Goal: Task Accomplishment & Management: Use online tool/utility

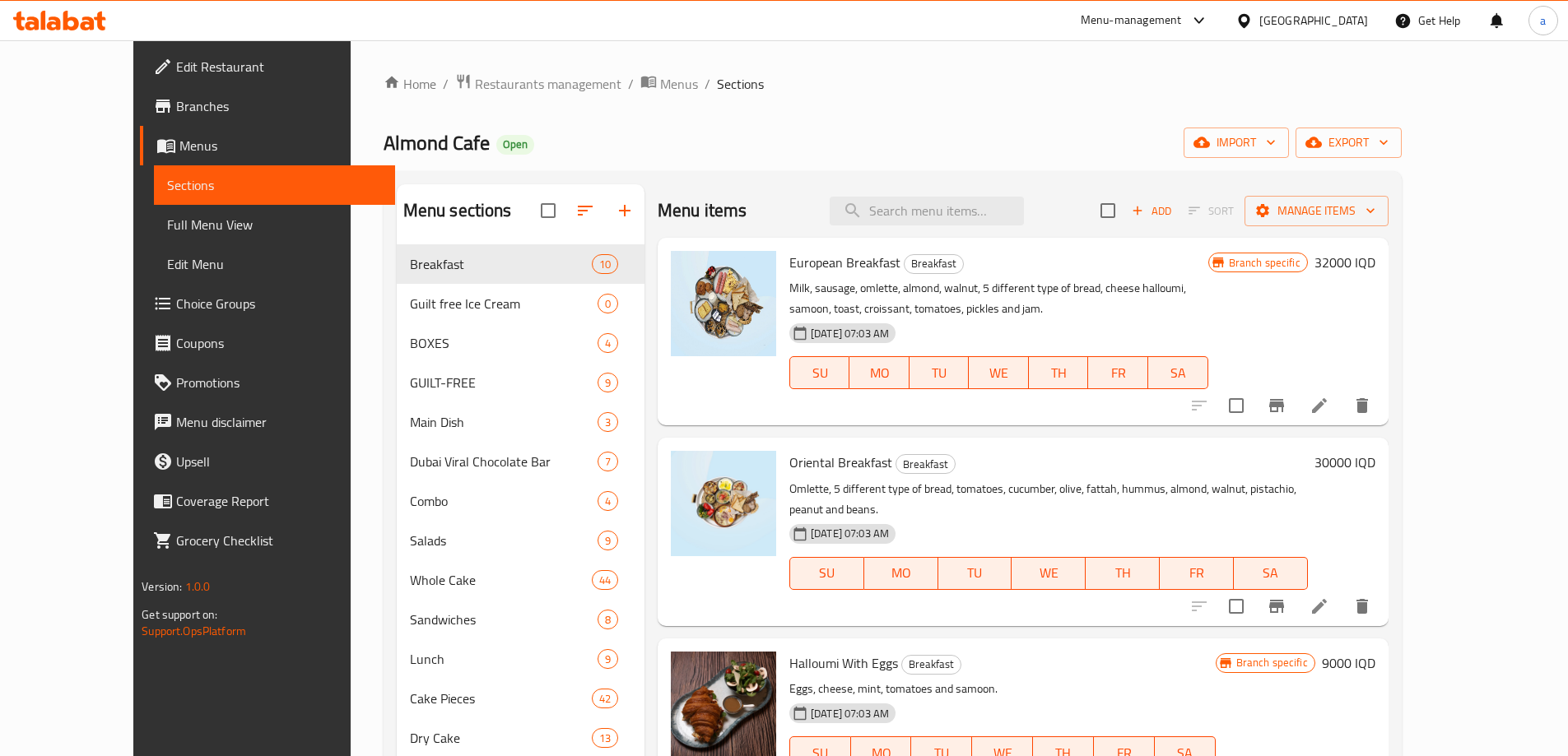
click at [154, 238] on link "Full Menu View" at bounding box center [274, 225] width 241 height 40
click at [167, 230] on span "Full Menu View" at bounding box center [274, 224] width 215 height 20
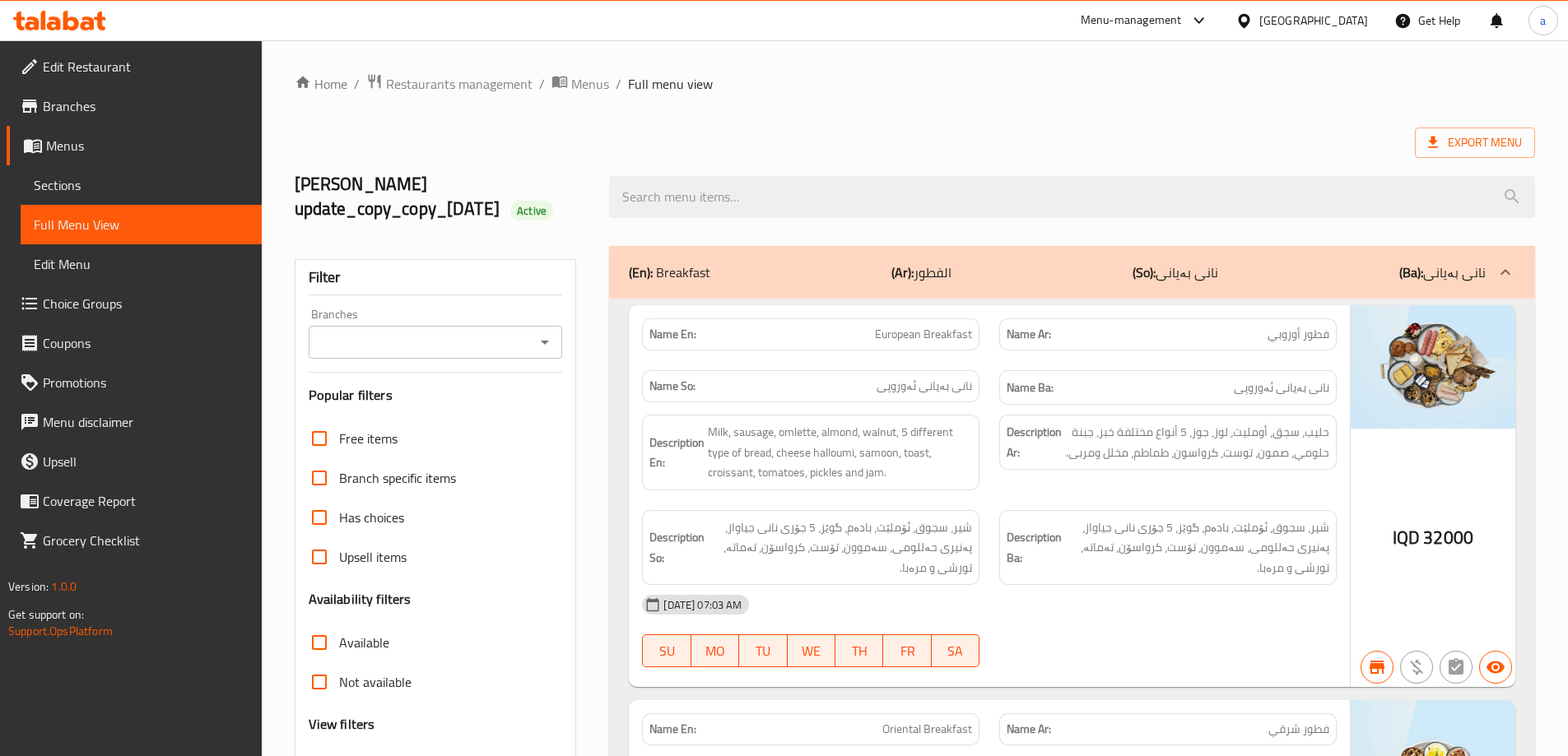
click at [537, 349] on icon "Open" at bounding box center [545, 341] width 20 height 20
click at [498, 406] on li "Almond Cafe, Empire" at bounding box center [435, 413] width 254 height 29
type input "Almond Cafe, Empire"
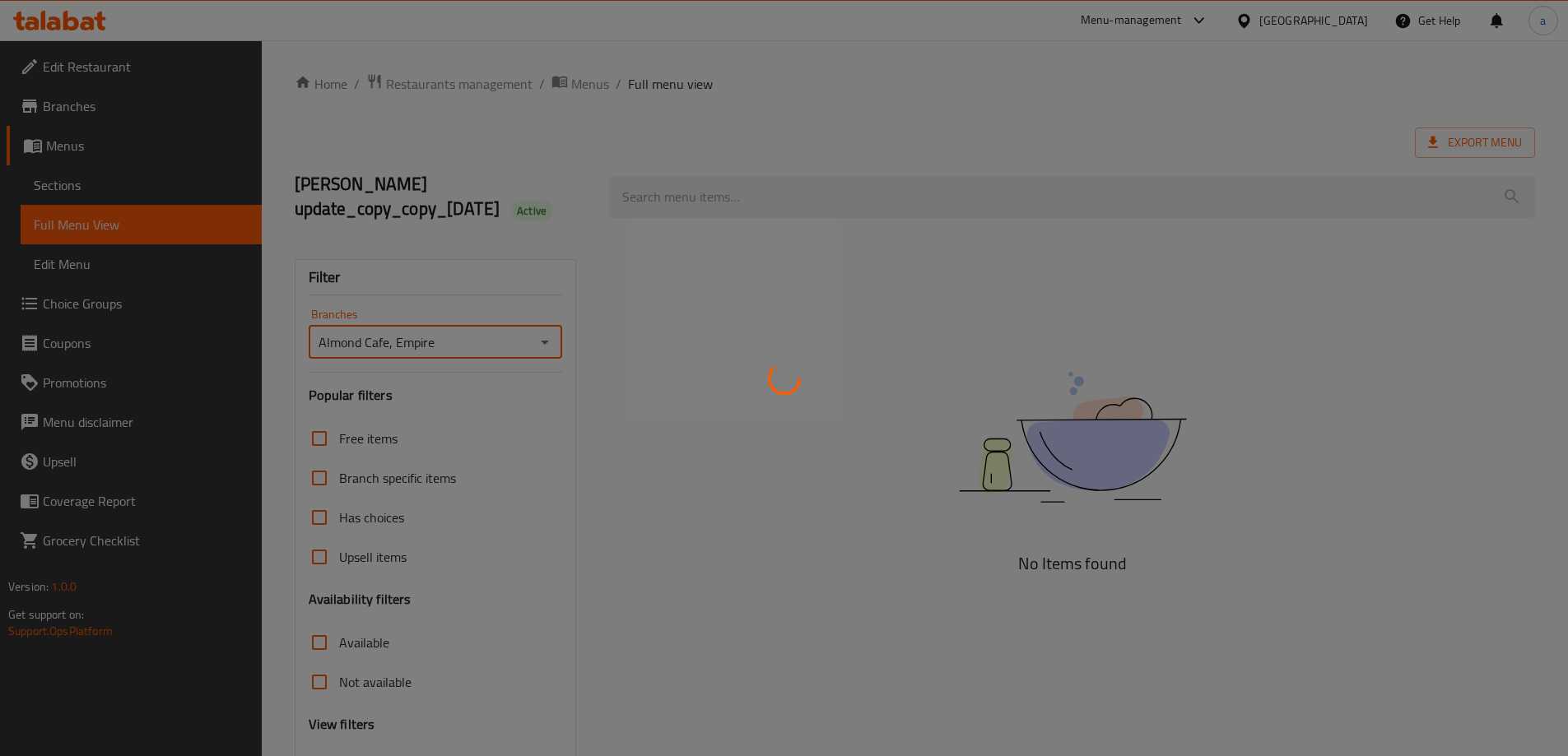
click at [715, 206] on div at bounding box center [784, 378] width 1568 height 756
click at [719, 190] on div at bounding box center [784, 378] width 1568 height 756
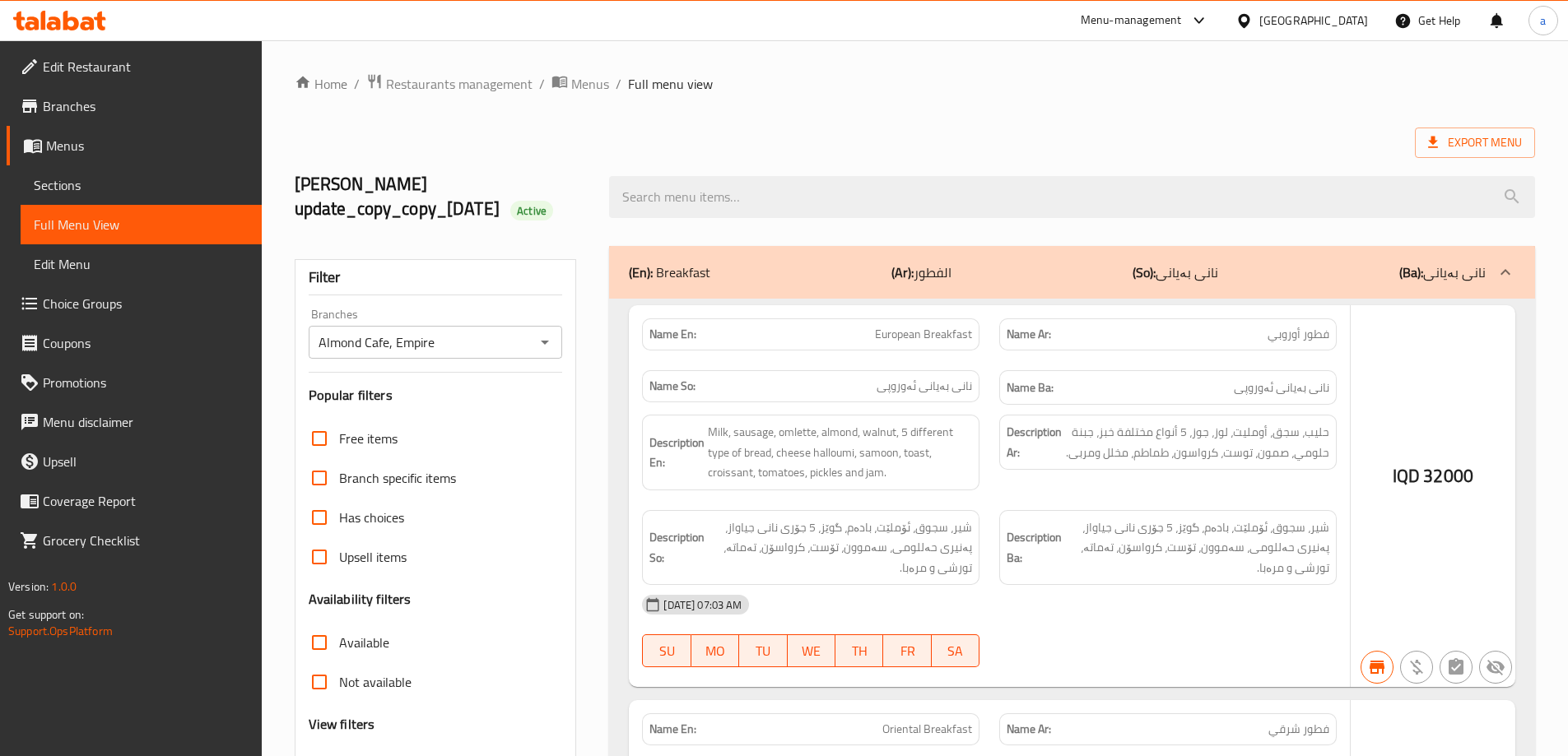
click at [773, 200] on div at bounding box center [784, 378] width 1568 height 756
click at [700, 188] on div at bounding box center [784, 378] width 1568 height 756
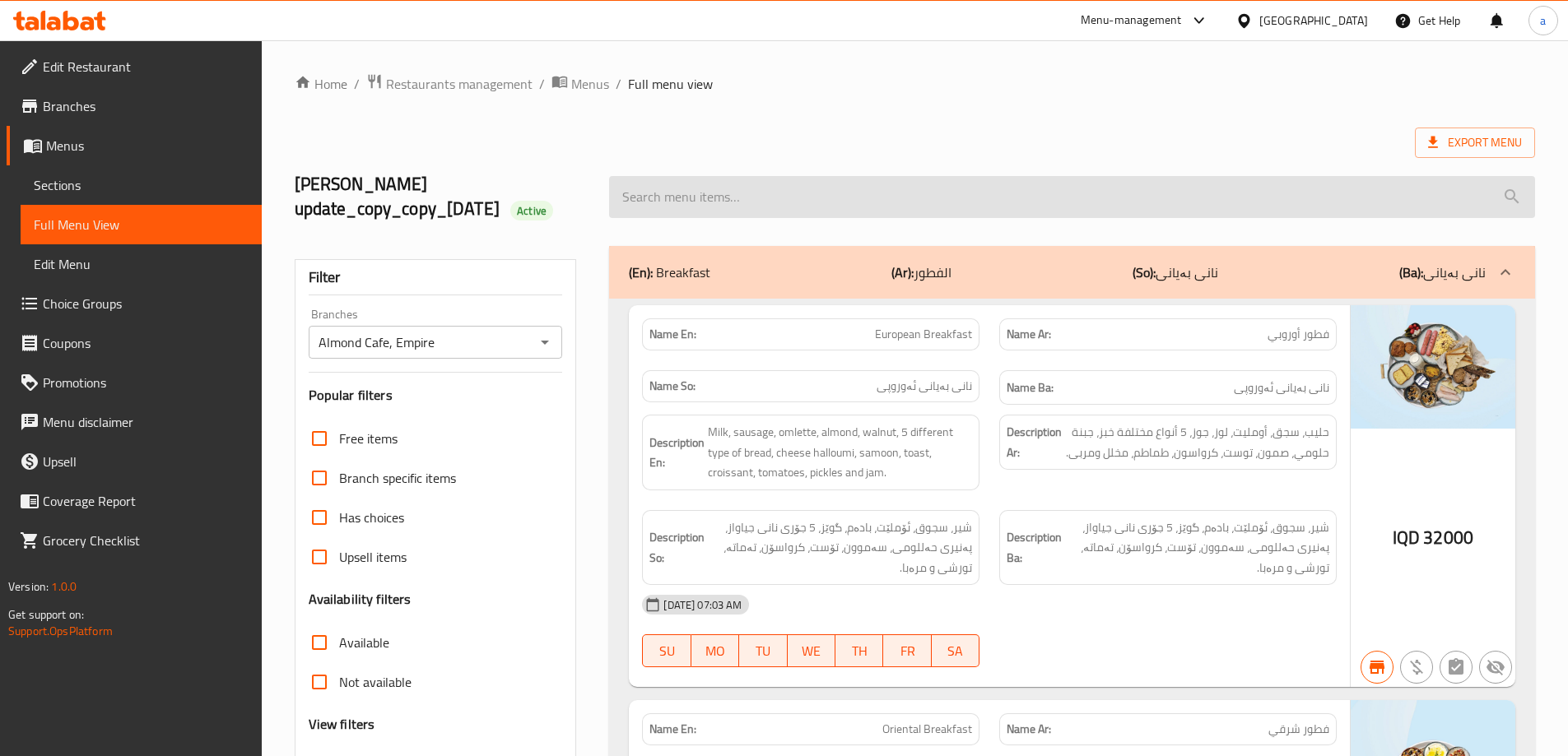
click at [1501, 193] on input "search" at bounding box center [1073, 197] width 926 height 42
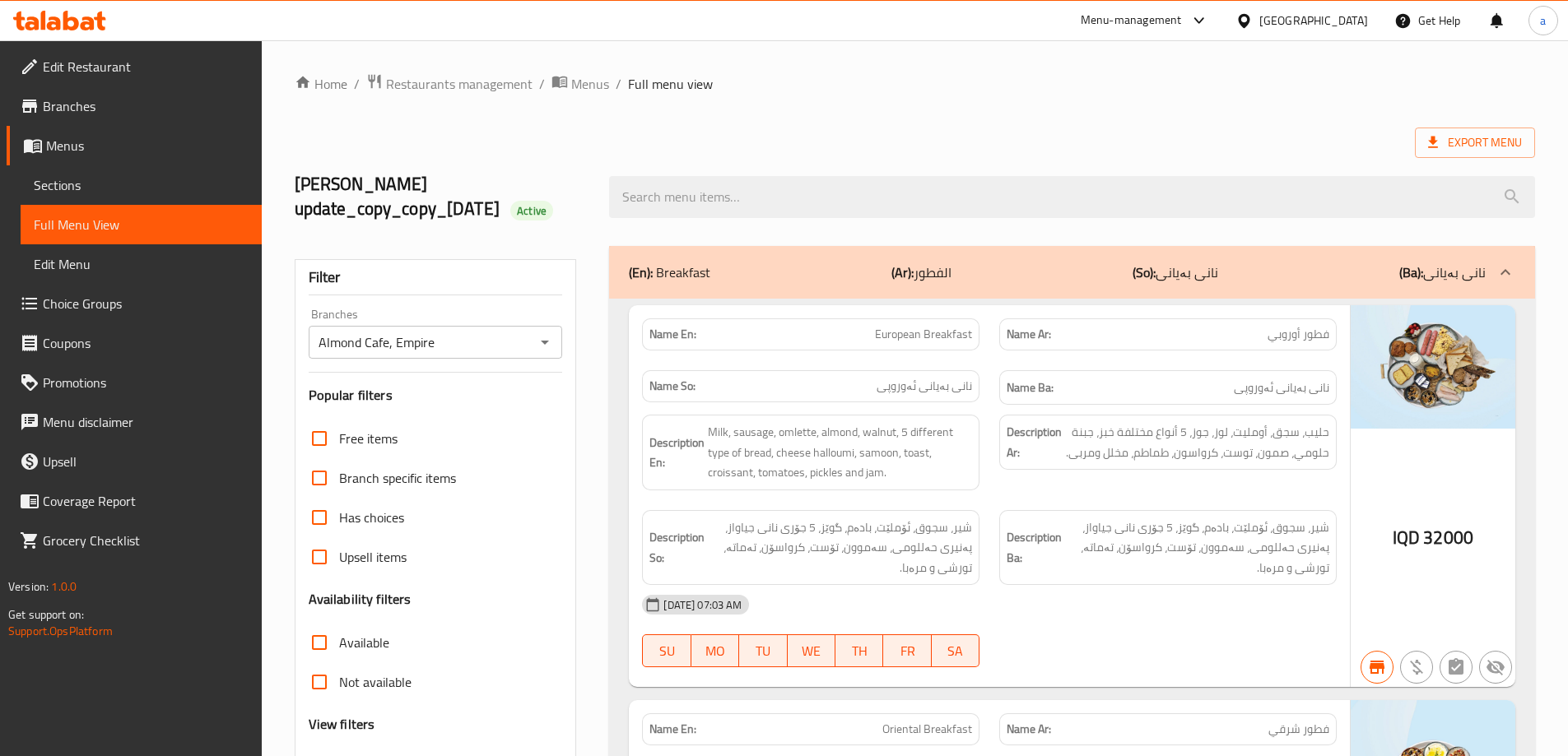
paste input "GUILT-FREE ICE CREAM"
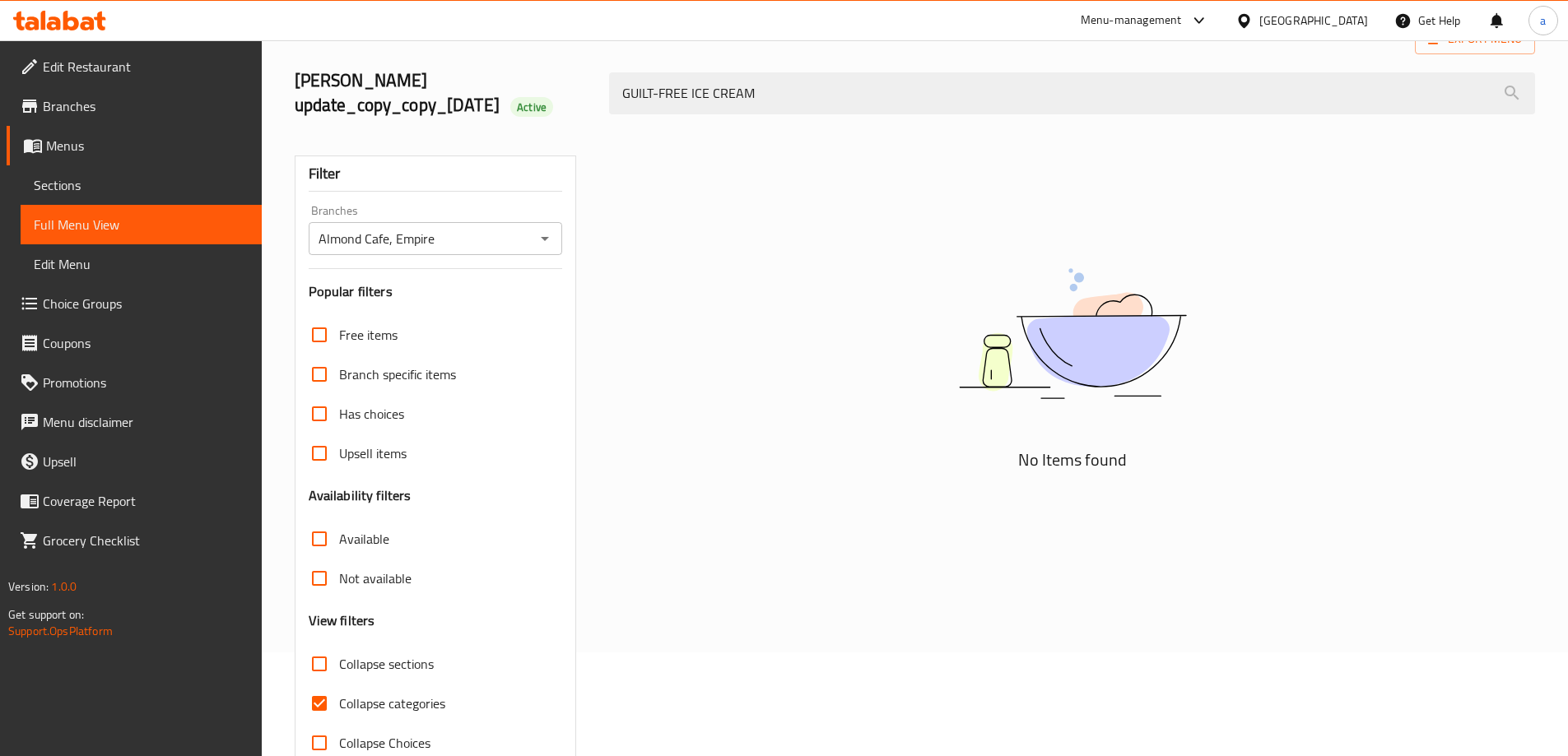
scroll to position [144, 0]
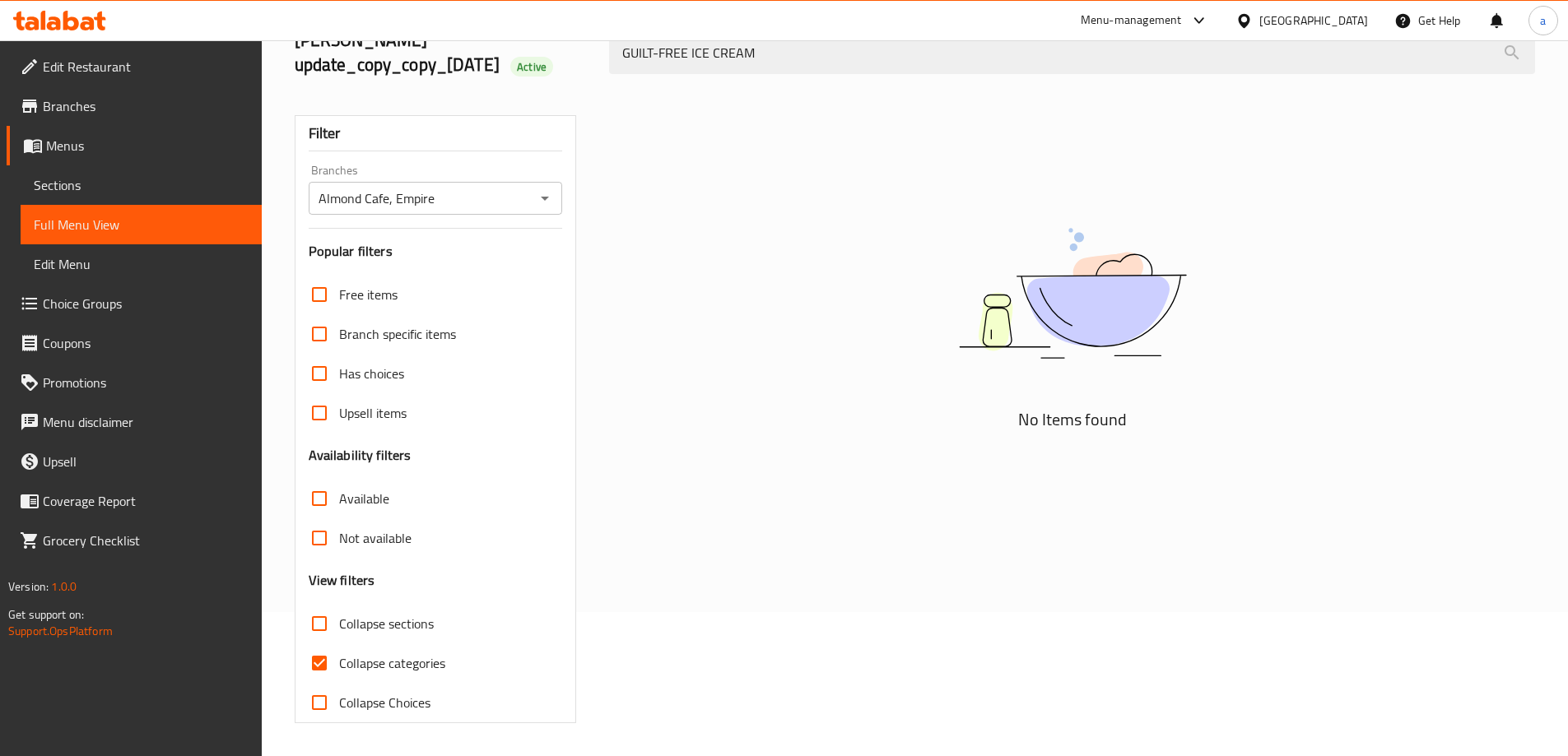
type input "GUILT-FREE ICE CREAM"
click at [319, 658] on input "Collapse categories" at bounding box center [320, 663] width 40 height 40
checkbox input "false"
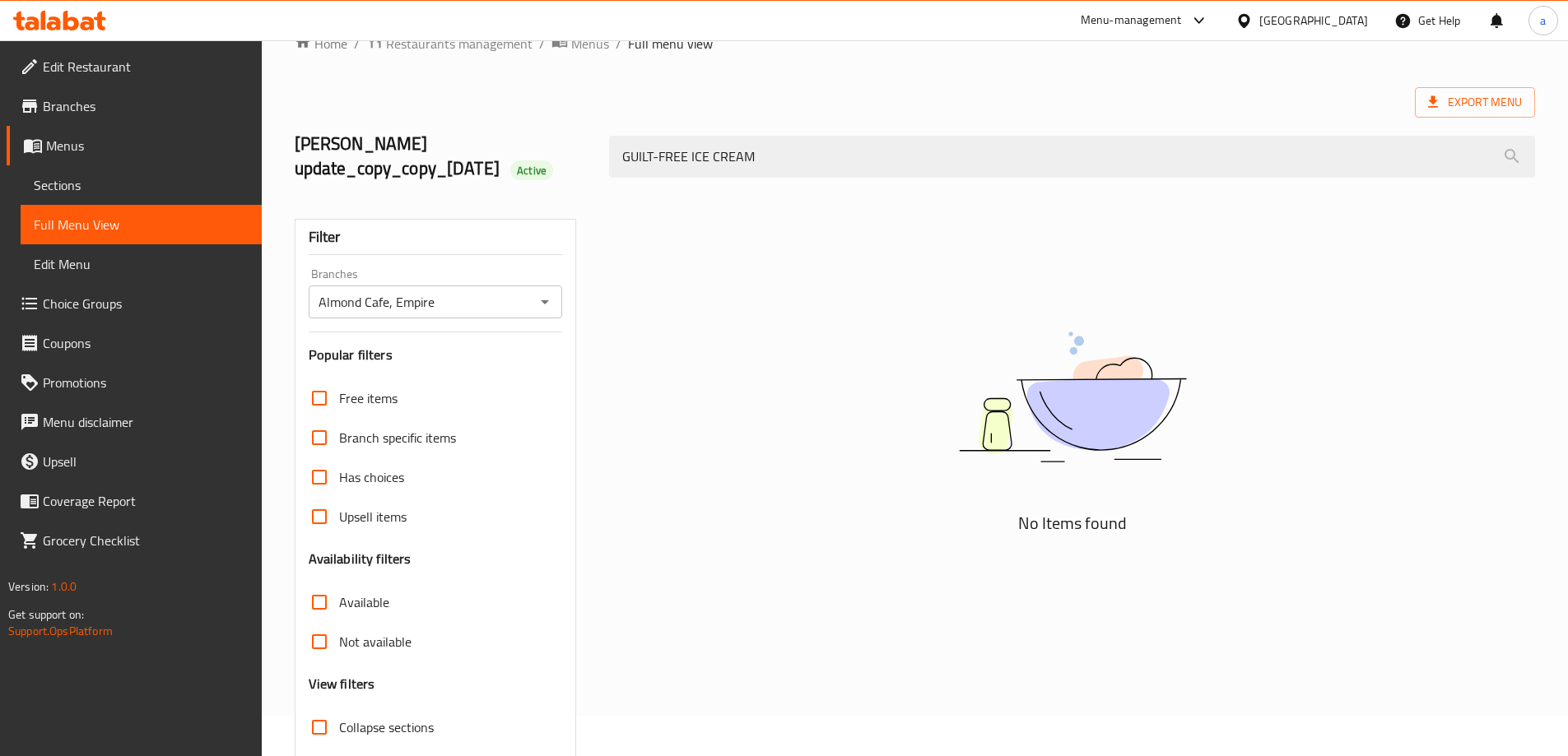
scroll to position [0, 0]
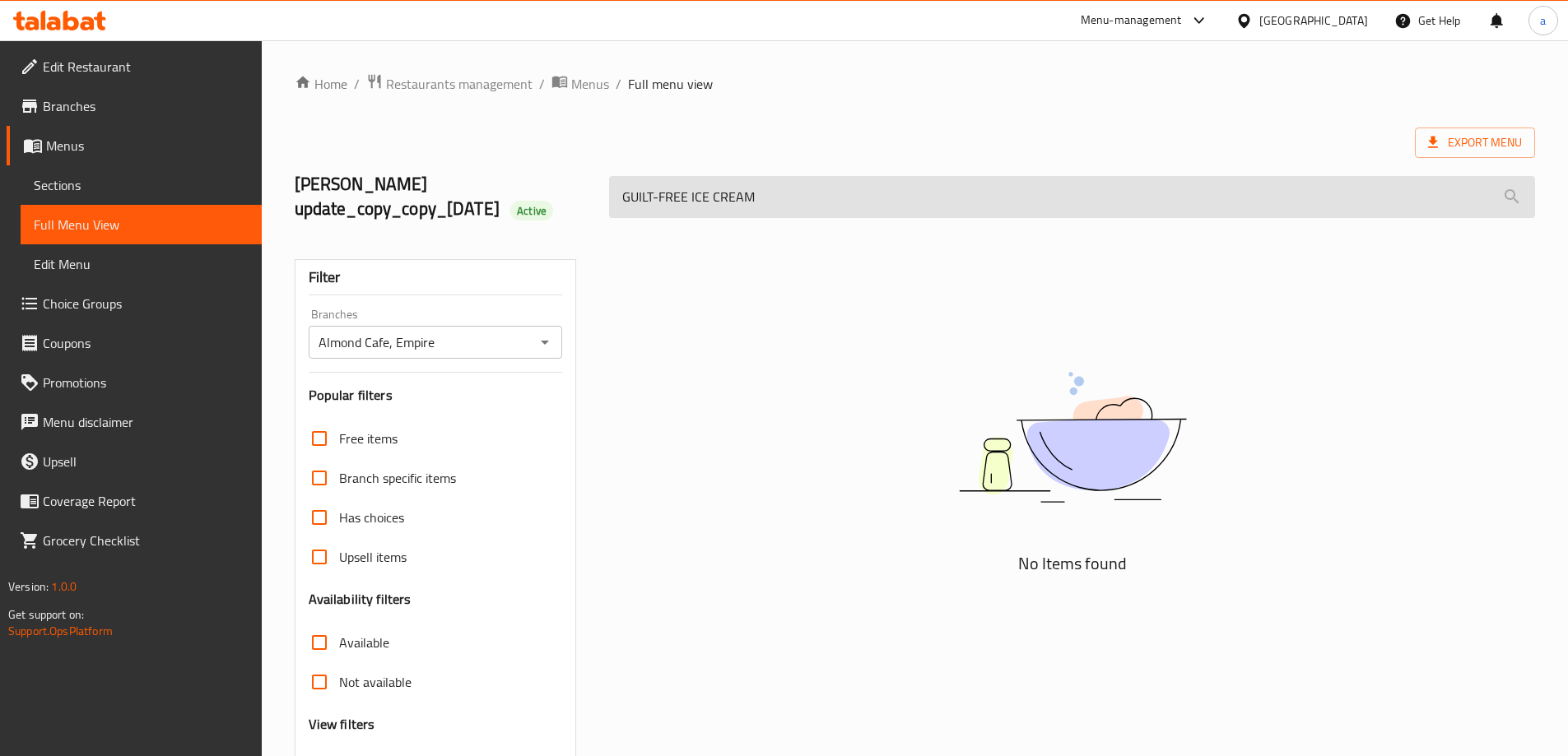
click at [891, 191] on input "GUILT-FREE ICE CREAM" at bounding box center [1073, 197] width 926 height 42
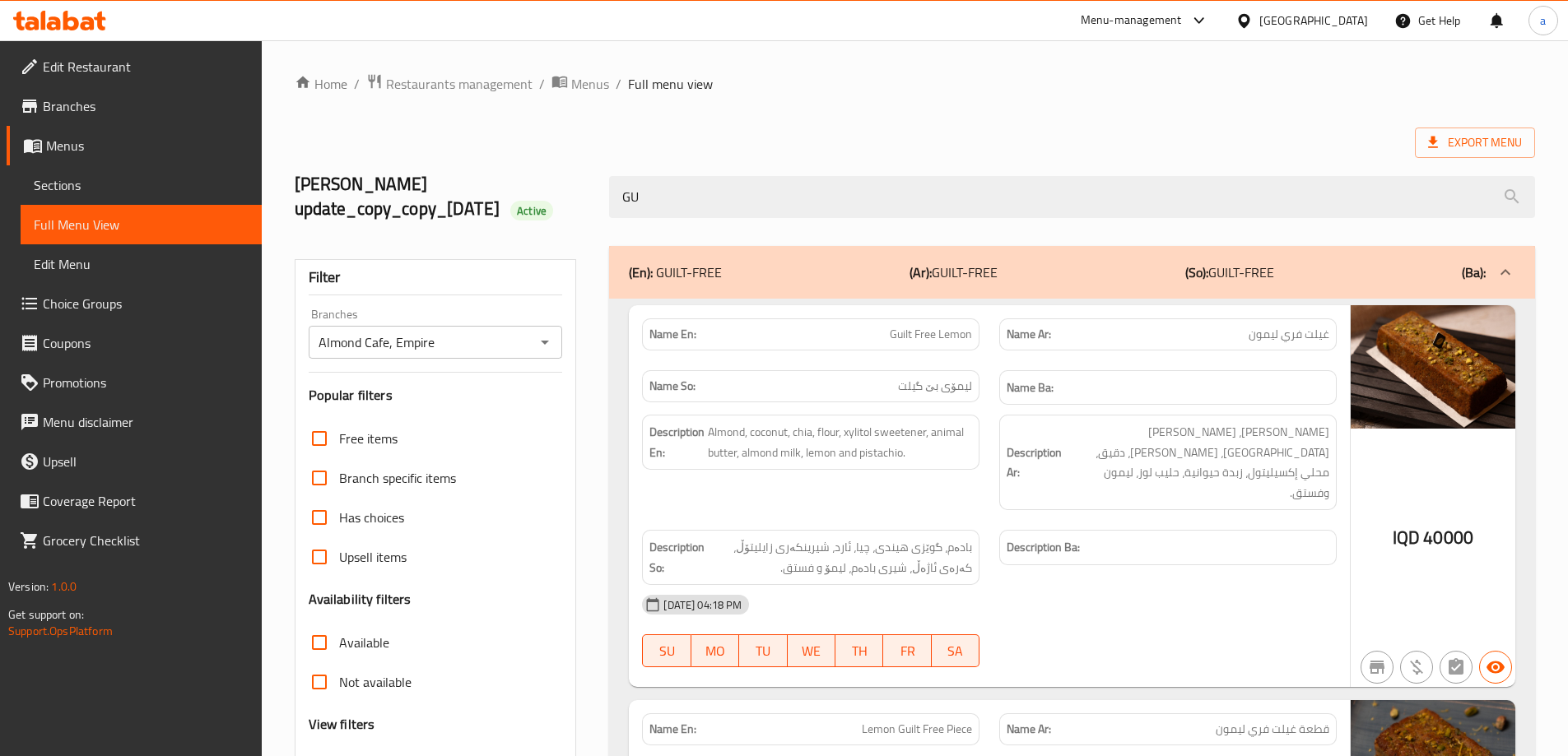
type input "G"
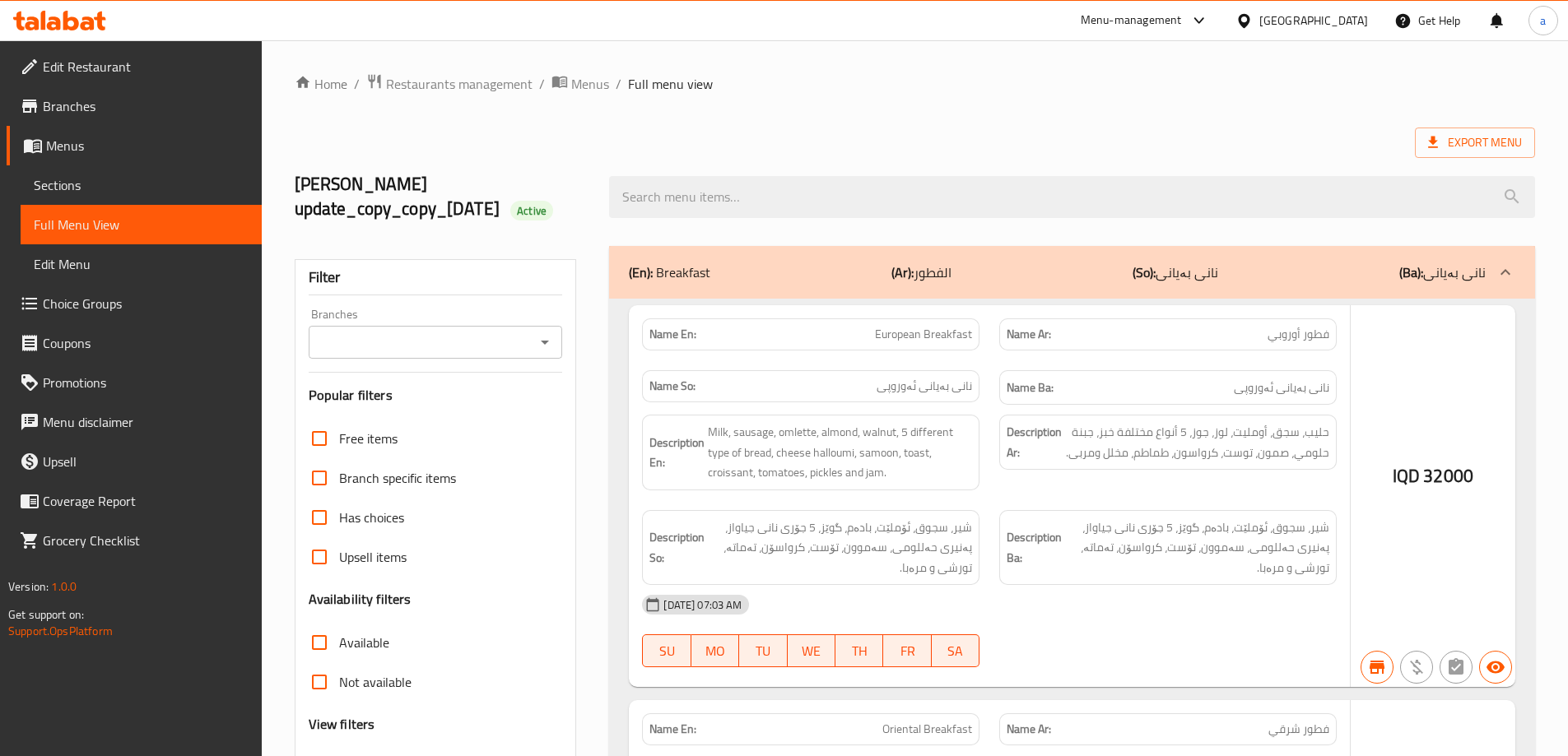
click at [784, 207] on div at bounding box center [784, 378] width 1568 height 756
click at [796, 187] on div at bounding box center [784, 378] width 1568 height 756
click at [775, 168] on div at bounding box center [784, 378] width 1568 height 756
click at [774, 172] on div at bounding box center [784, 378] width 1568 height 756
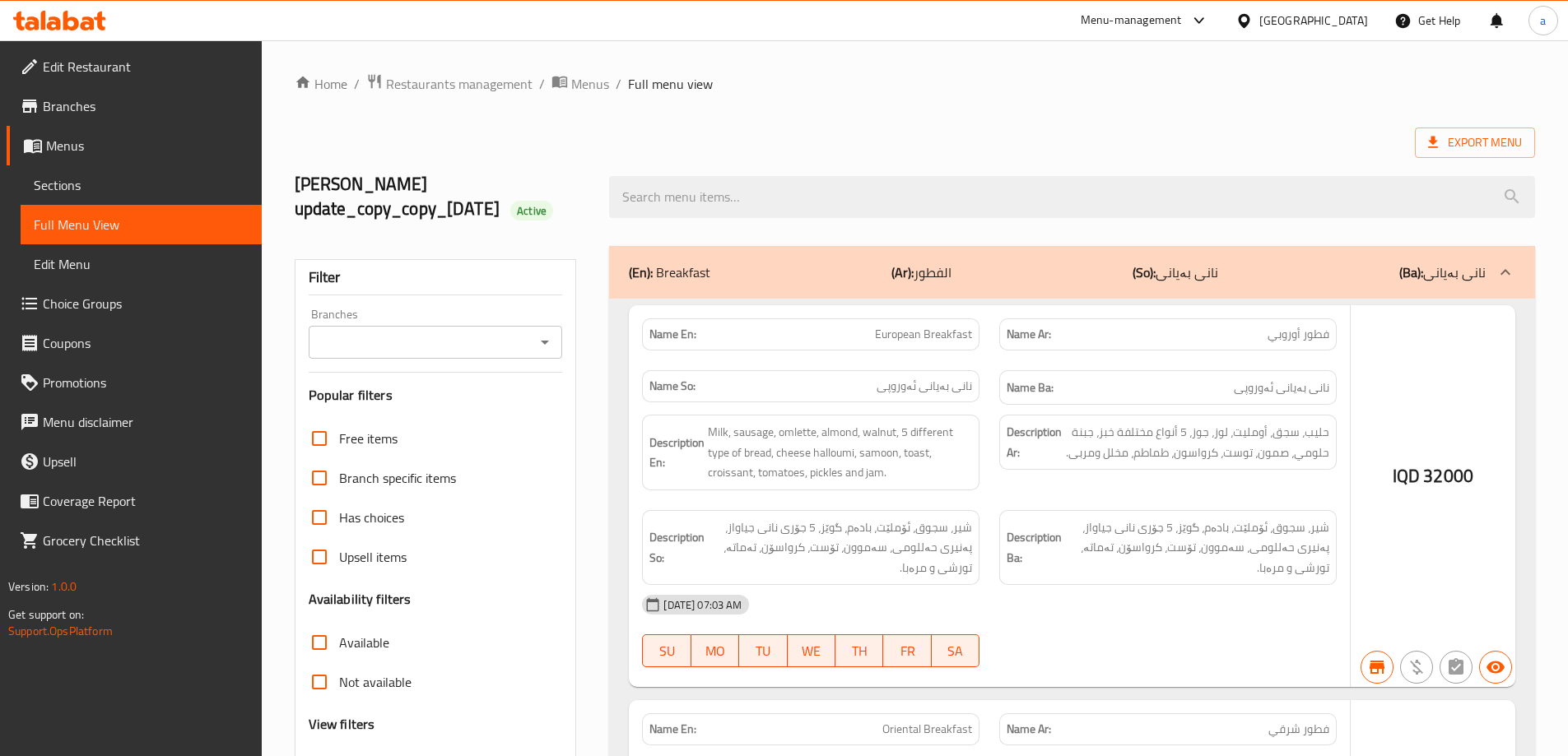
click at [779, 194] on div at bounding box center [784, 378] width 1568 height 756
click at [550, 340] on div at bounding box center [784, 378] width 1568 height 756
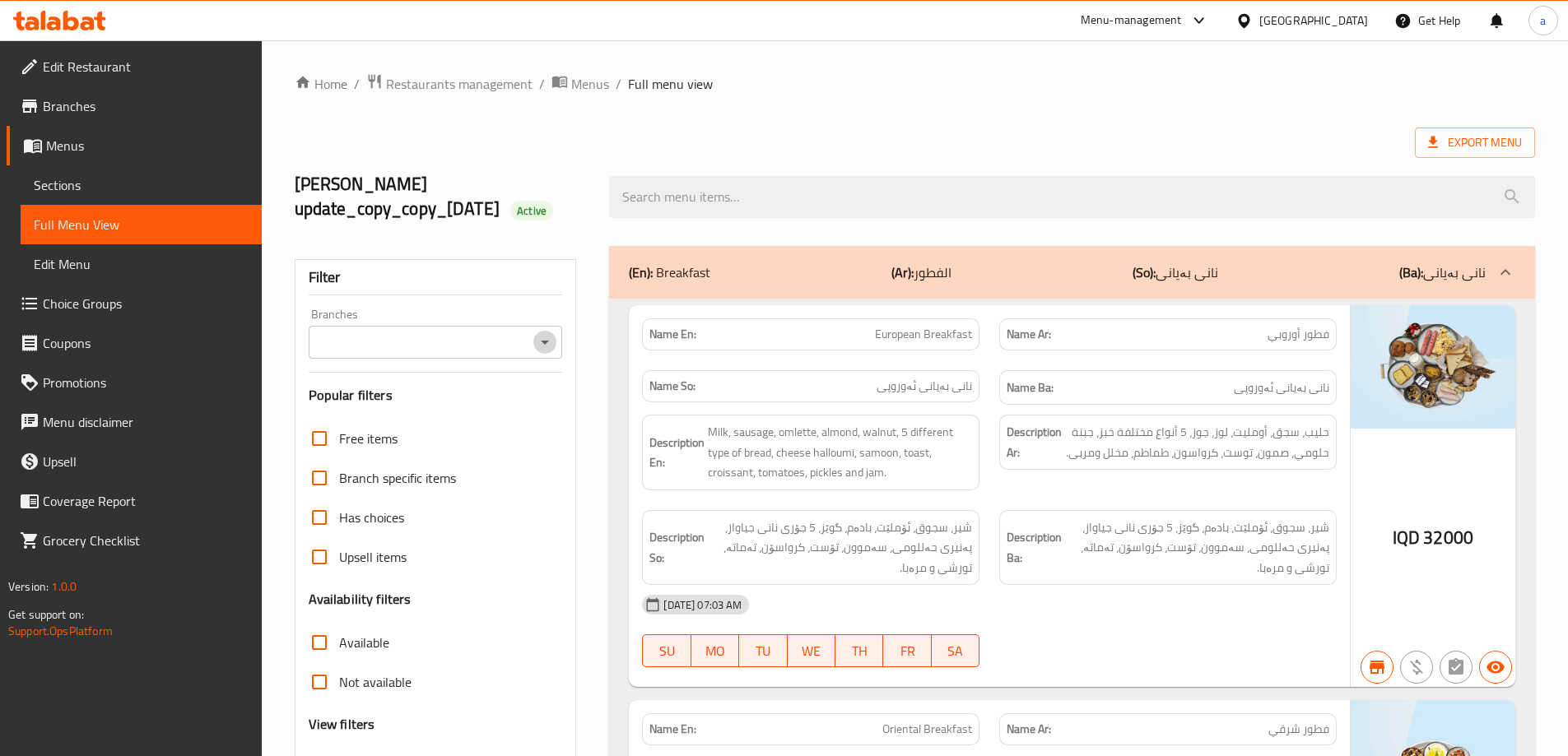
click at [542, 342] on icon "Open" at bounding box center [545, 341] width 20 height 20
click at [473, 417] on li "Almond Cafe, Empire" at bounding box center [435, 413] width 254 height 29
type input "Almond Cafe, Empire"
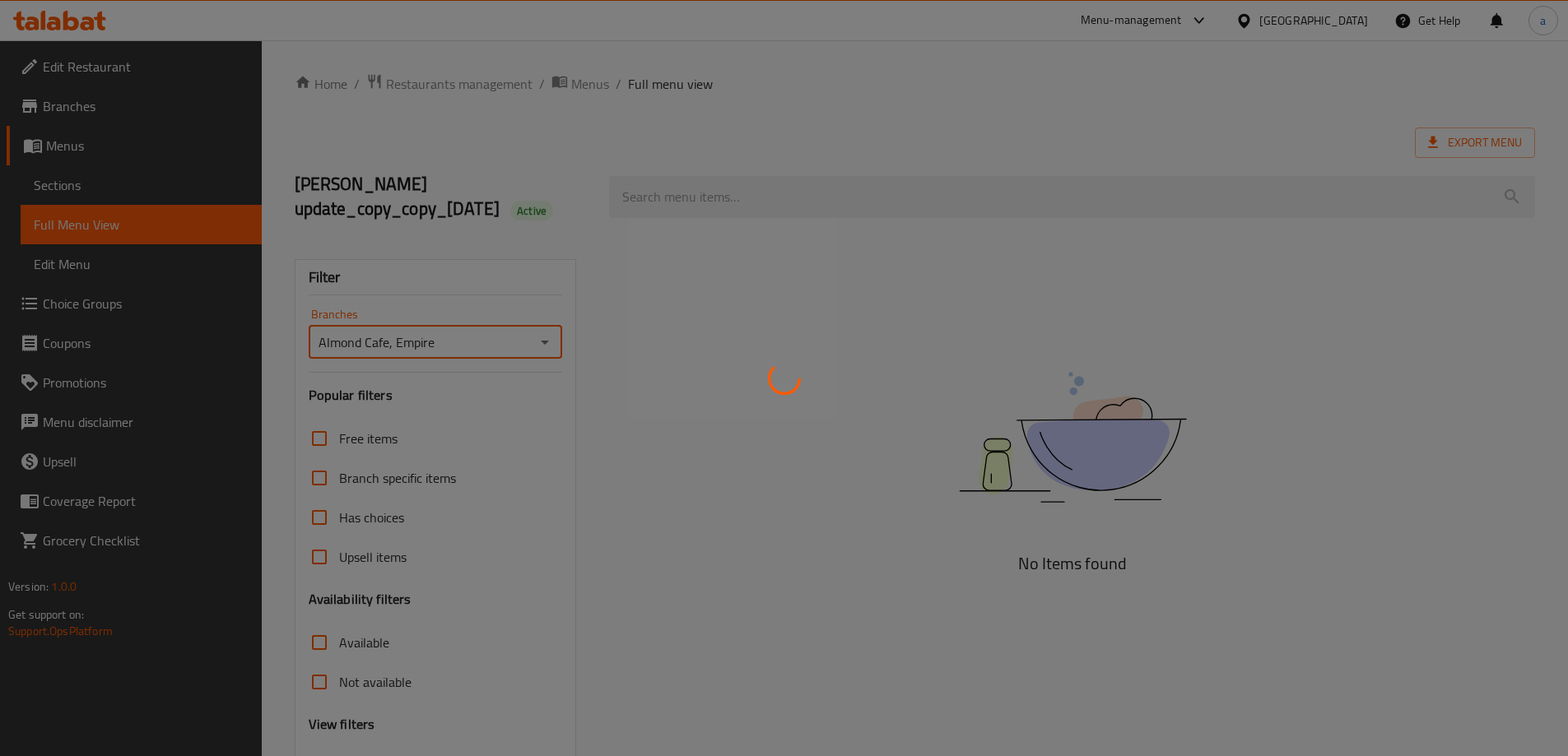
click at [999, 212] on div at bounding box center [784, 378] width 1568 height 756
click at [961, 188] on div at bounding box center [784, 378] width 1568 height 756
click at [961, 190] on div at bounding box center [784, 378] width 1568 height 756
click at [943, 195] on div at bounding box center [784, 378] width 1568 height 756
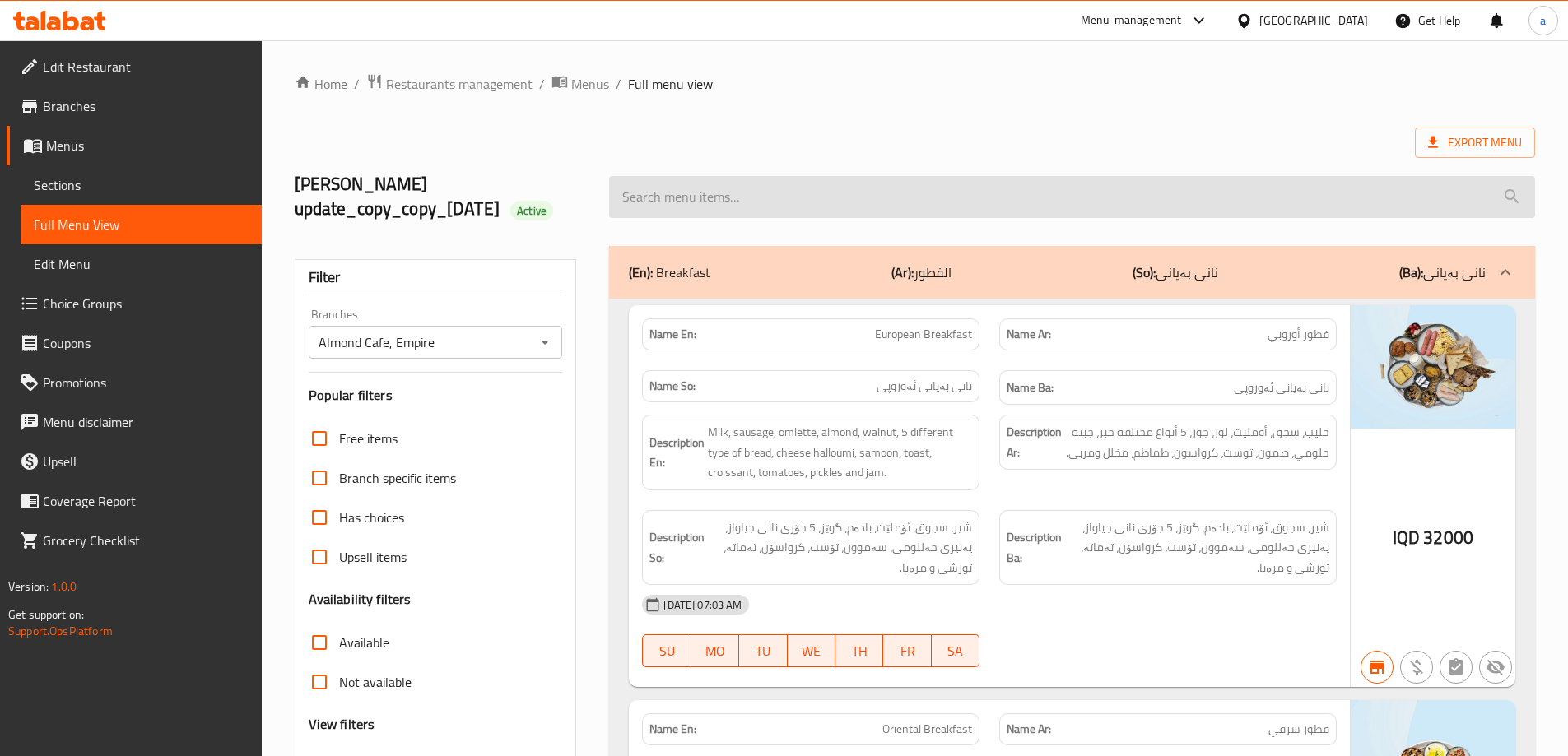
click at [1145, 210] on input "search" at bounding box center [1073, 197] width 926 height 42
paste input "GUILT-FREE ICE CREAM"
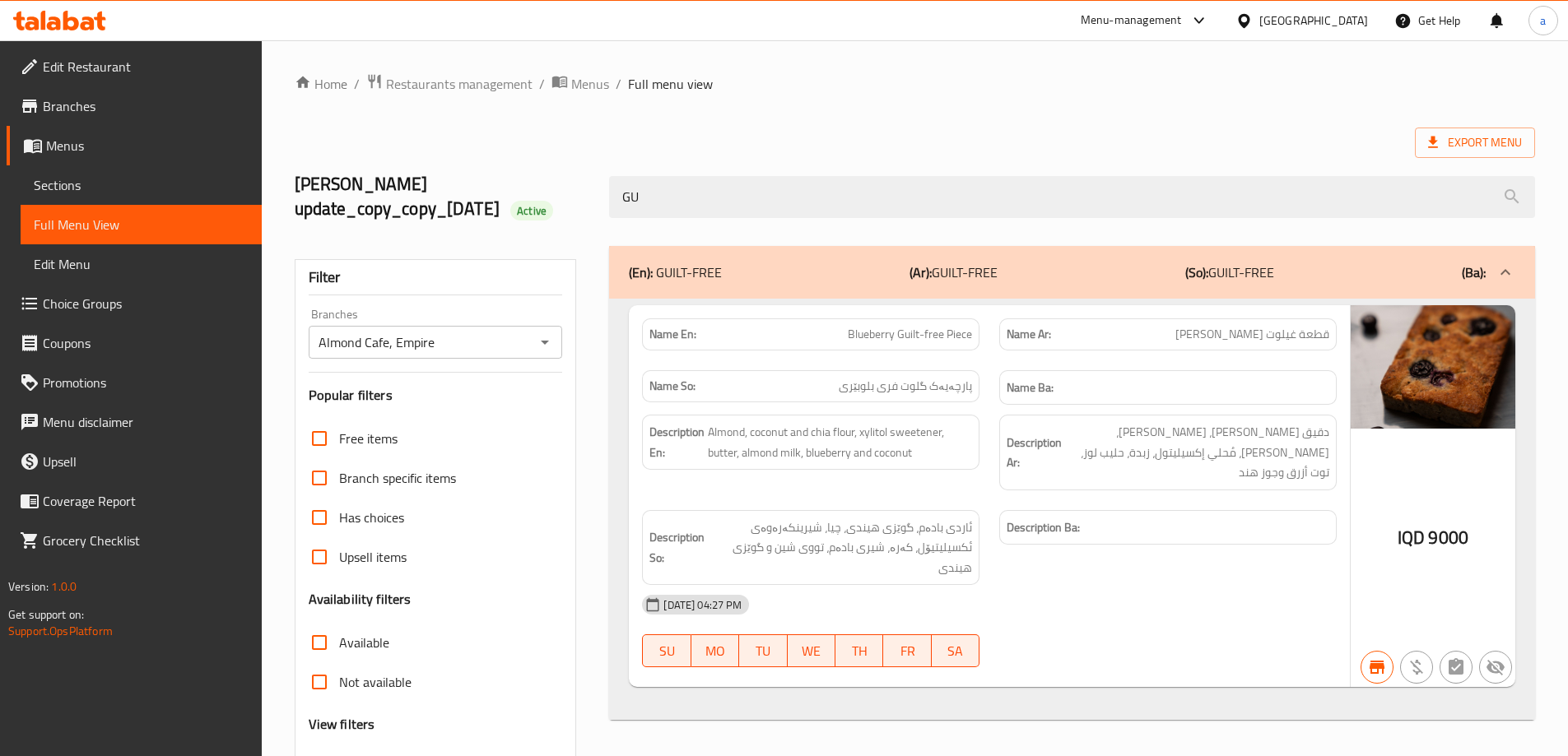
type input "G"
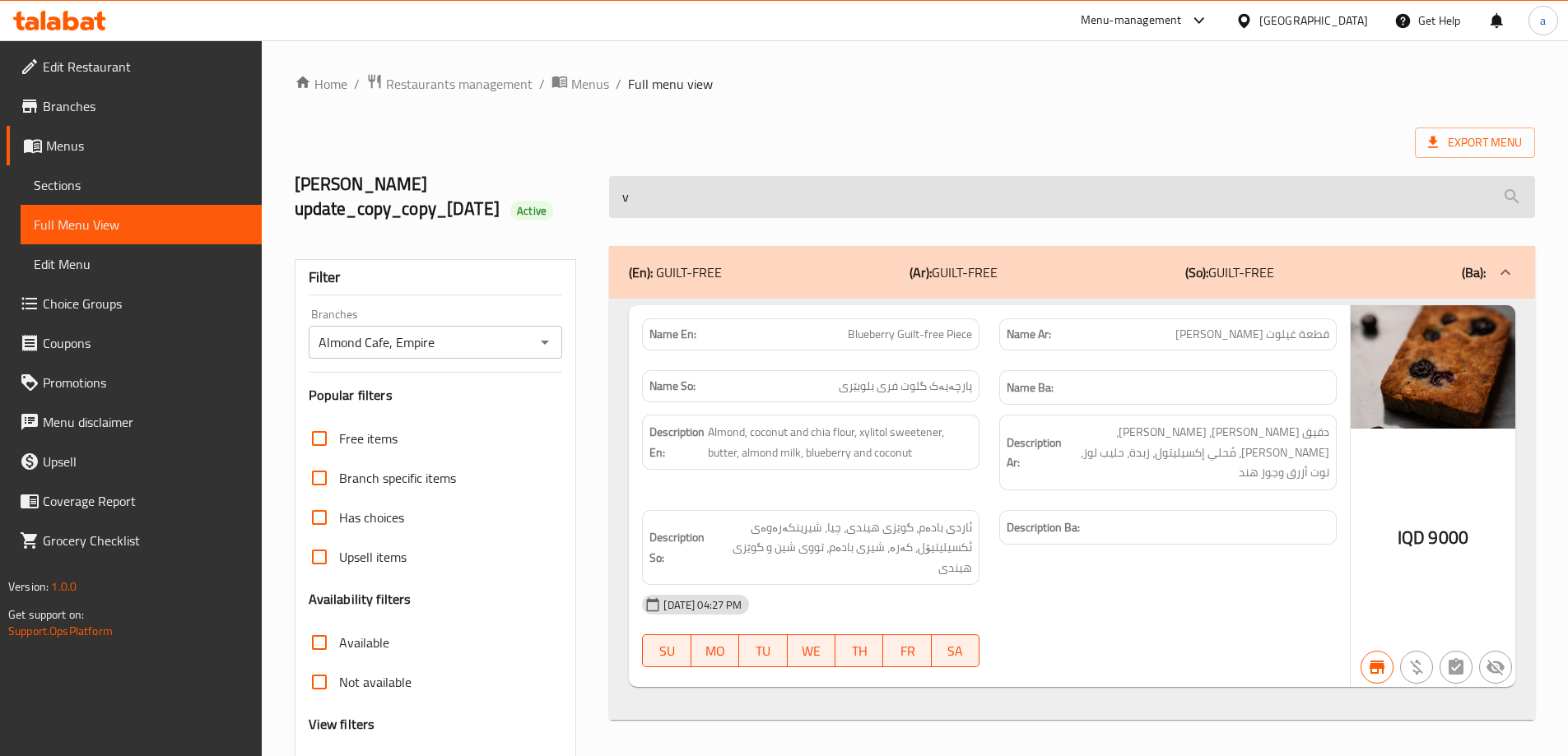
click at [1047, 186] on input "v" at bounding box center [1073, 197] width 926 height 42
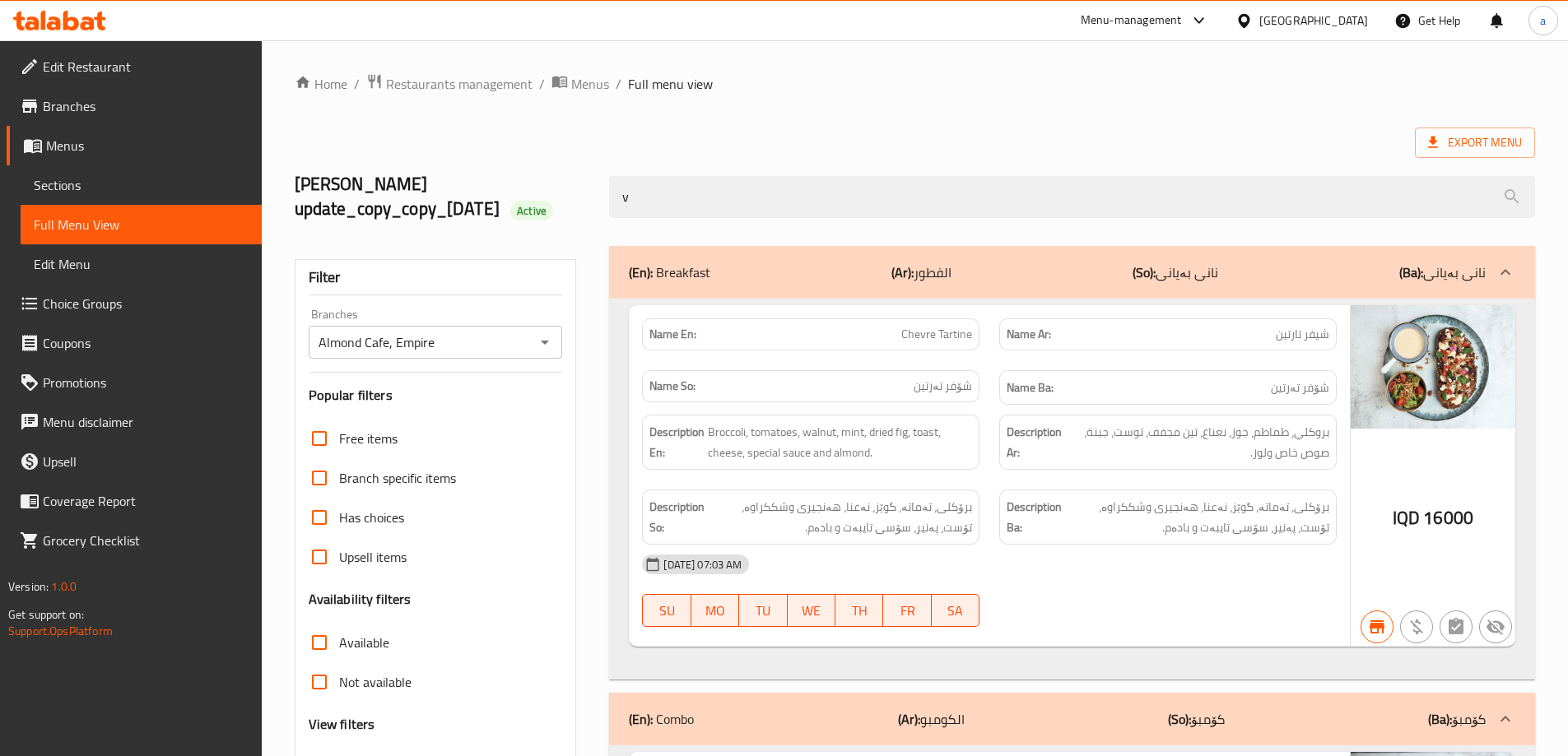
type input "v"
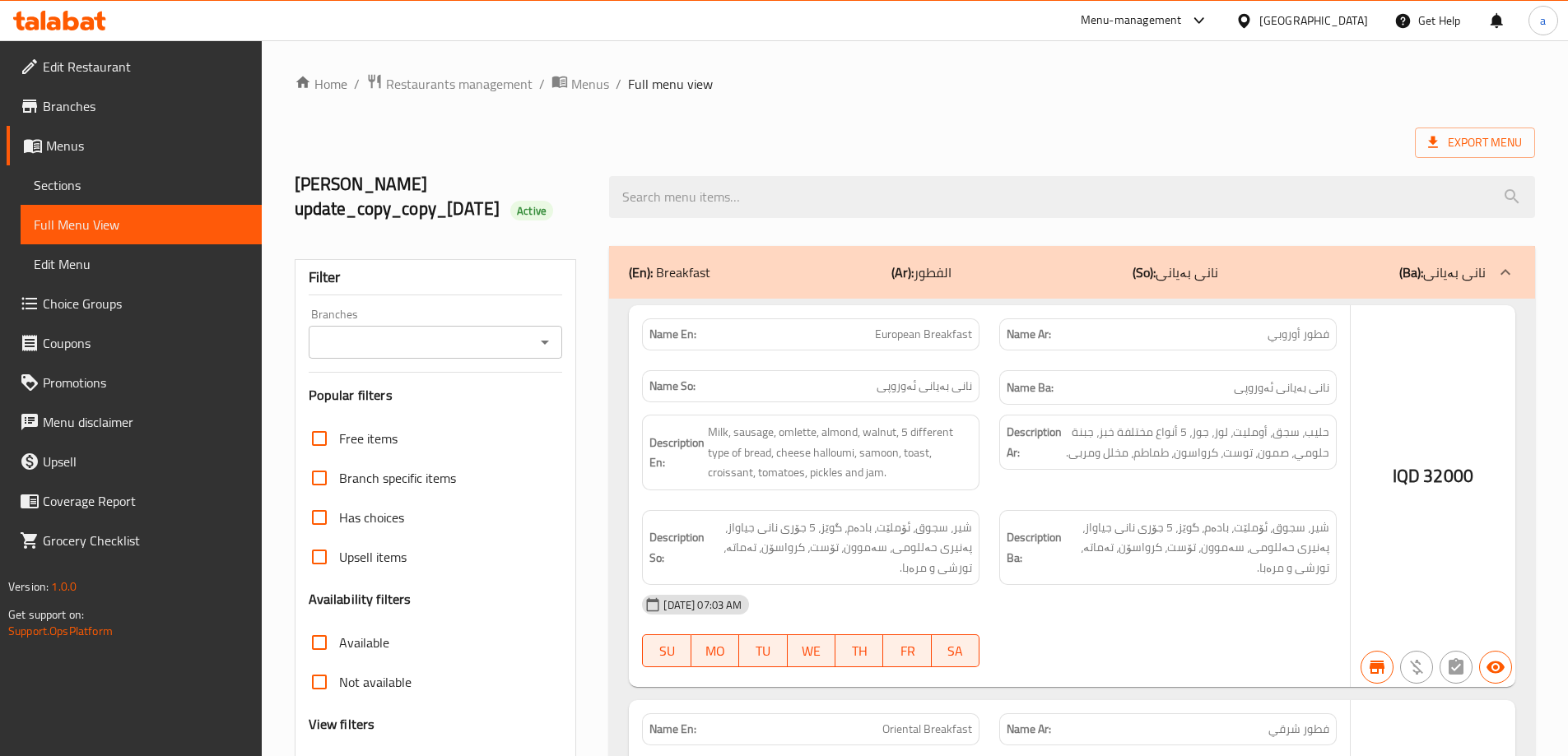
click at [999, 193] on div at bounding box center [784, 378] width 1568 height 756
click at [838, 198] on div at bounding box center [784, 378] width 1568 height 756
click at [839, 196] on div at bounding box center [784, 378] width 1568 height 756
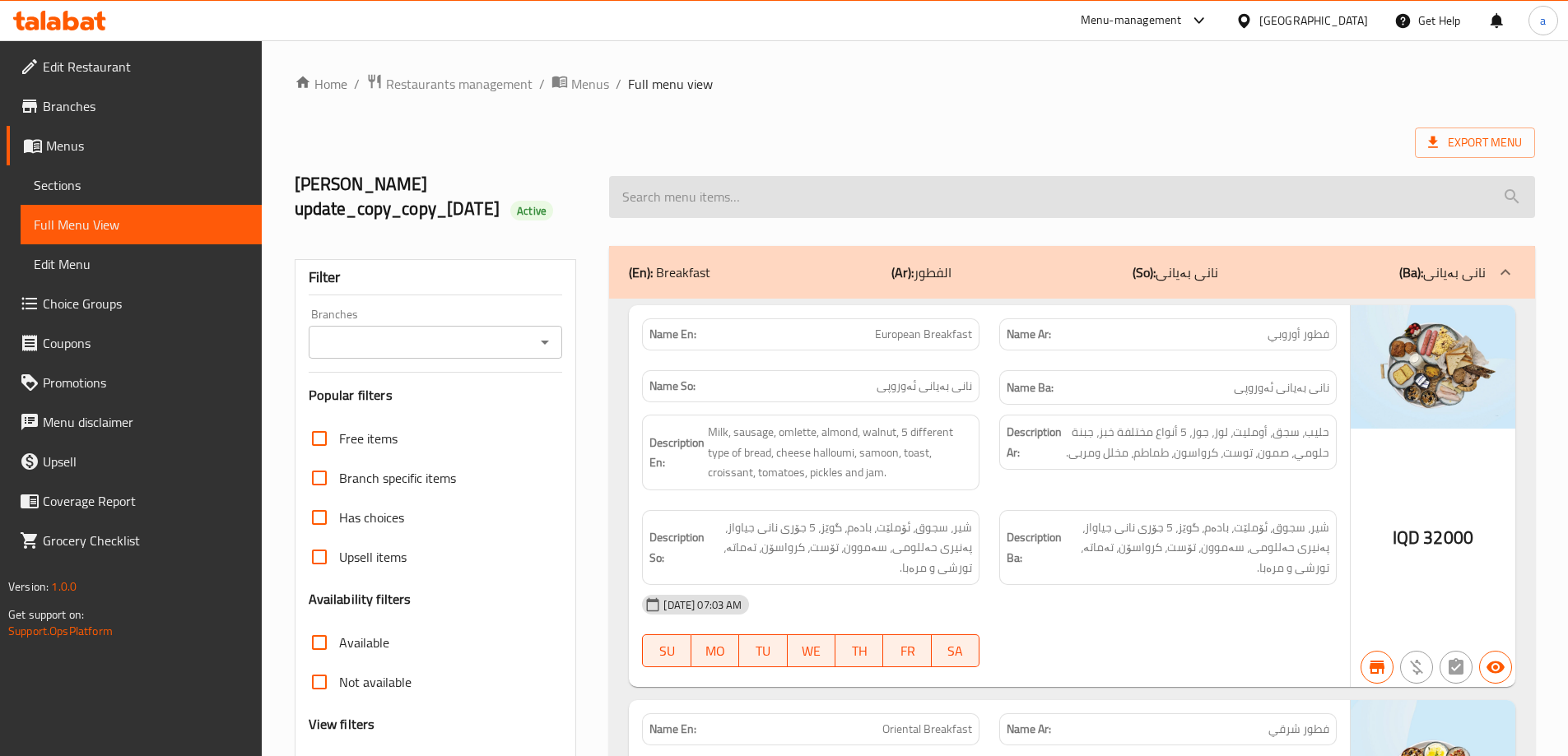
click at [931, 210] on input "search" at bounding box center [1073, 197] width 926 height 42
paste input "GUILT-FREE ICE CREAM"
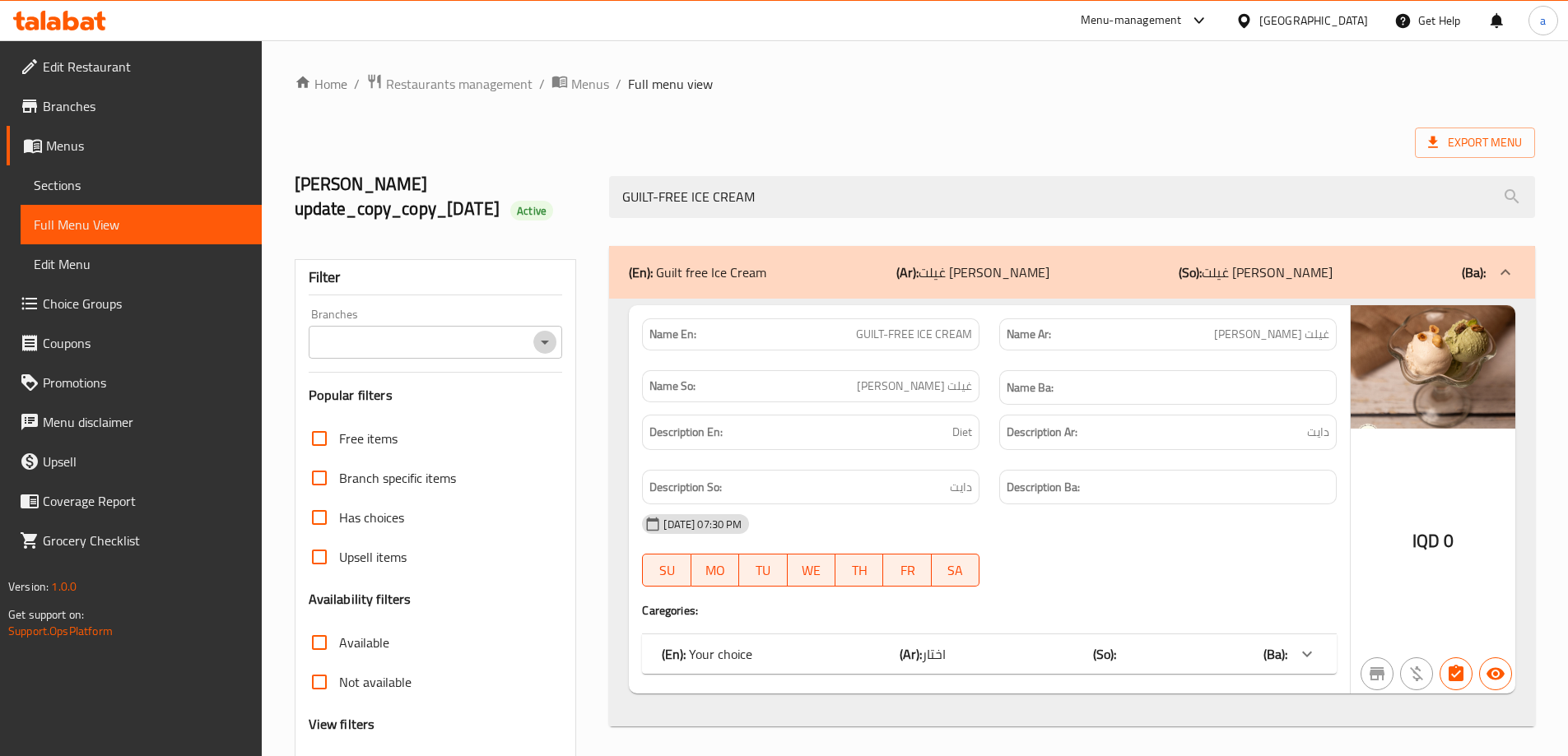
click at [539, 337] on icon "Open" at bounding box center [545, 341] width 20 height 20
type input "GUILT-FREE ICE CREAM"
click at [518, 401] on li "Almond Cafe, Empire" at bounding box center [435, 413] width 254 height 29
type input "Almond Cafe, Empire"
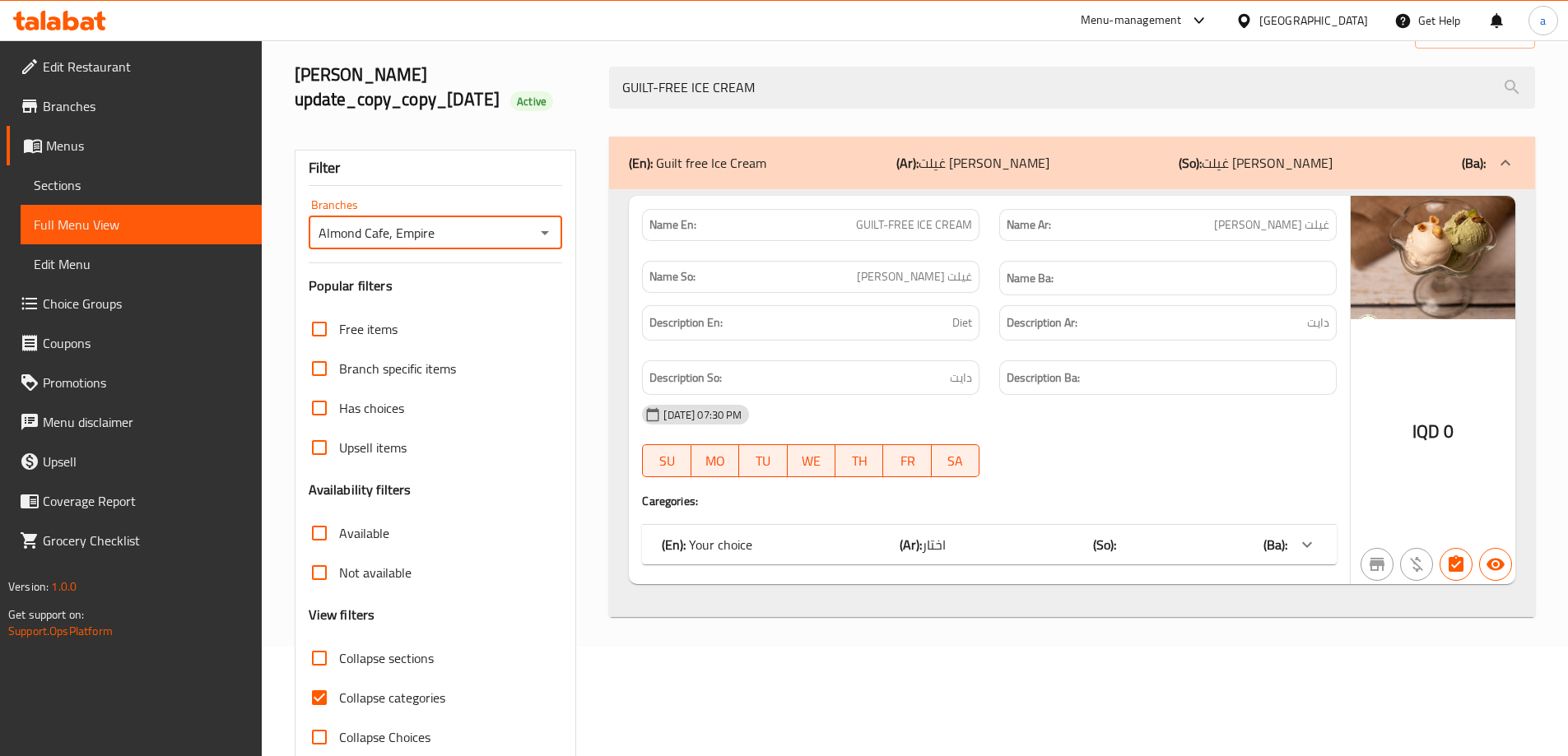
scroll to position [144, 0]
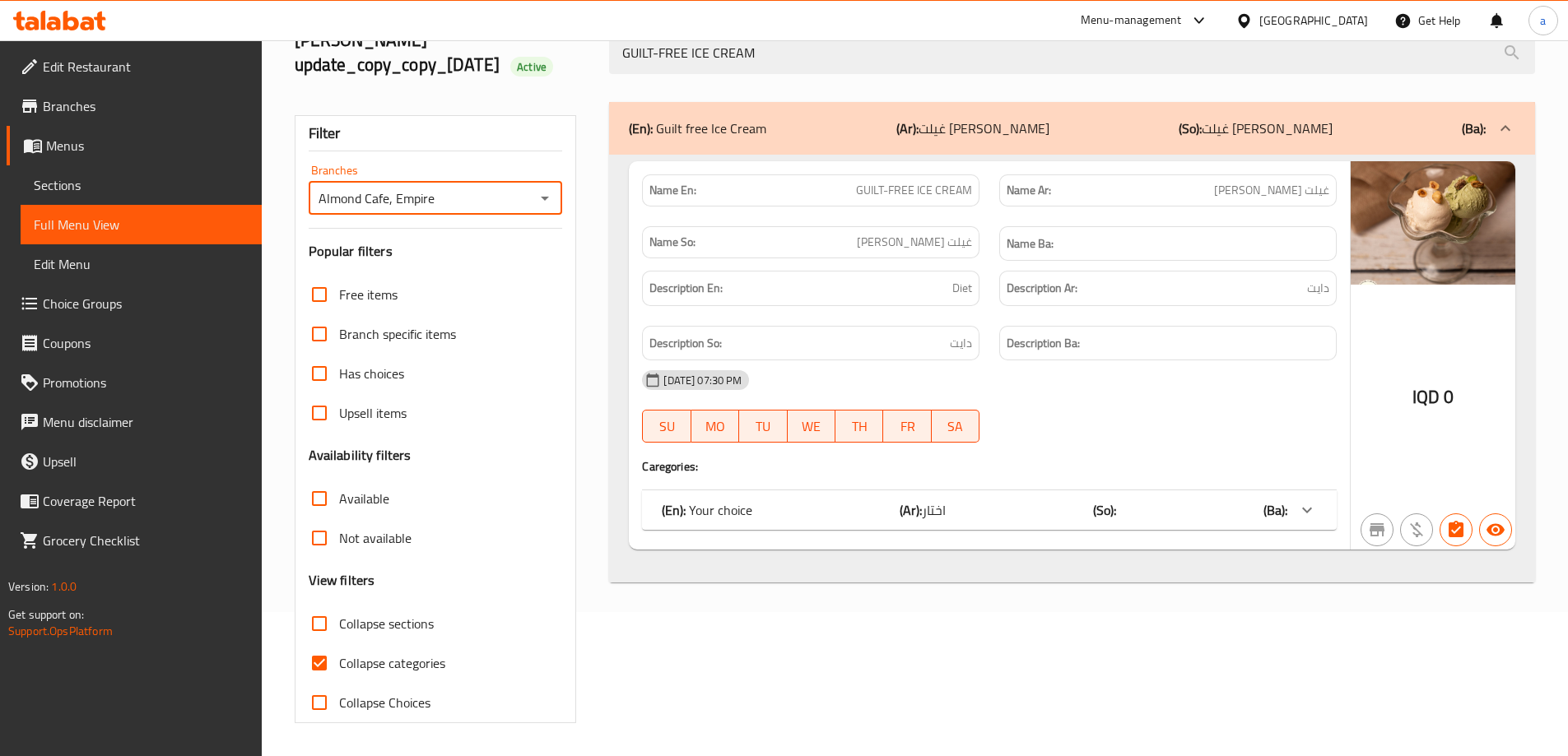
click at [318, 662] on input "Collapse categories" at bounding box center [320, 663] width 40 height 40
checkbox input "false"
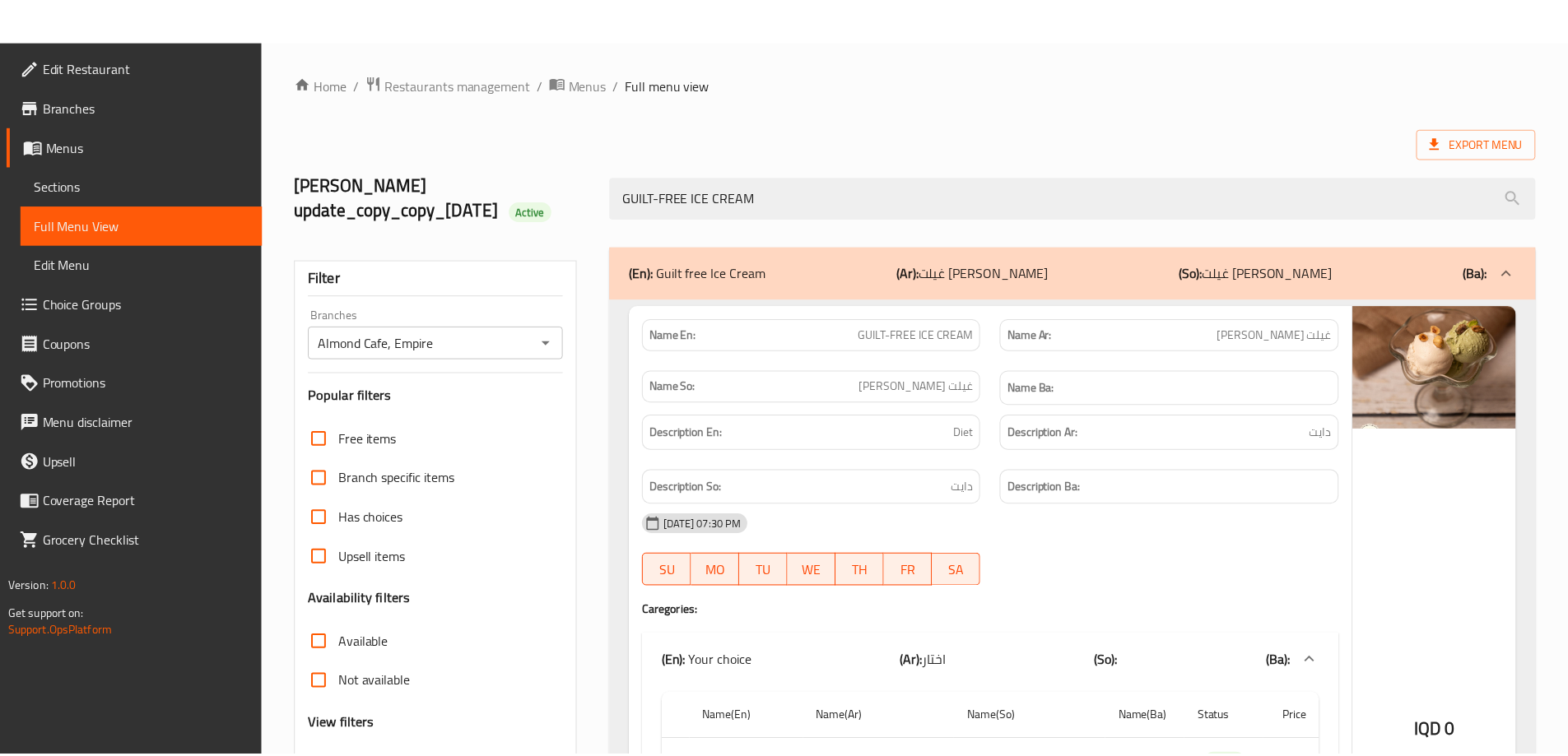
scroll to position [383, 0]
